Goal: Transaction & Acquisition: Purchase product/service

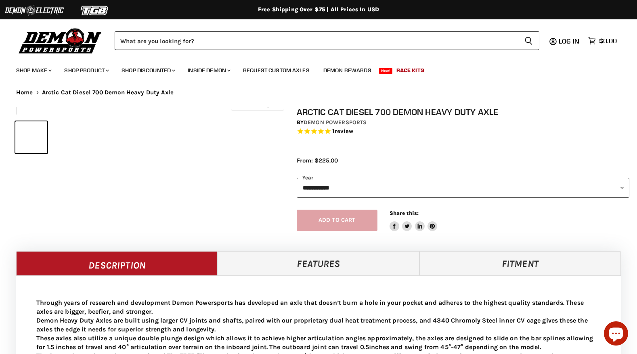
select select "******"
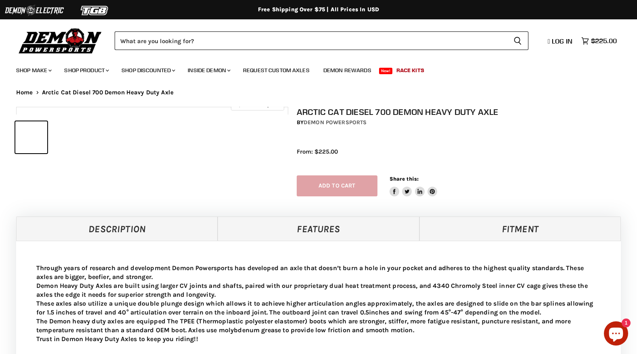
select select "******"
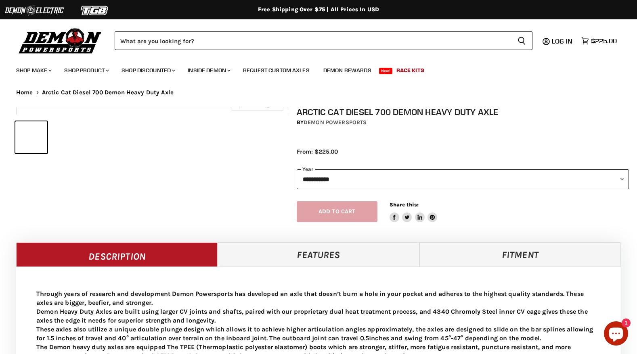
select select "******"
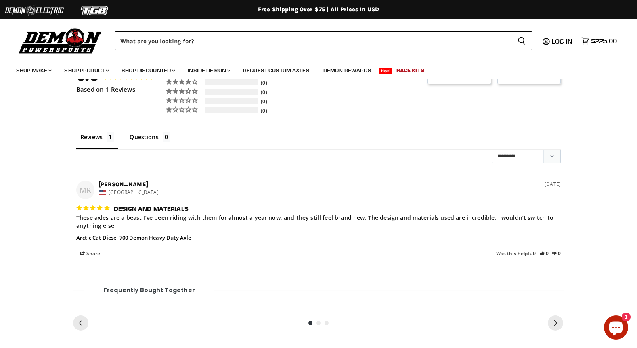
scroll to position [543, 0]
